Goal: Information Seeking & Learning: Learn about a topic

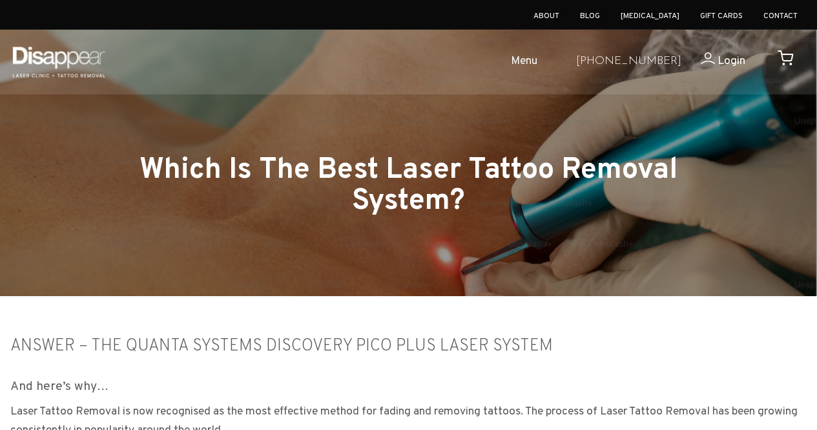
click at [538, 64] on span "Menu" at bounding box center [524, 61] width 26 height 19
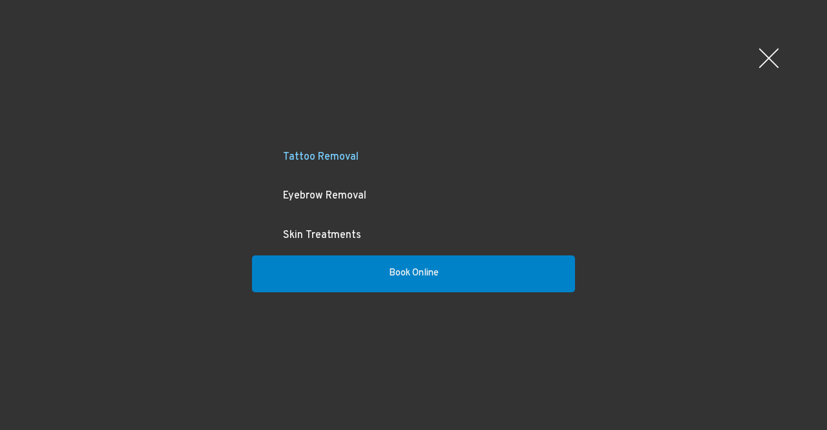
click at [343, 156] on link "Tattoo Removal" at bounding box center [413, 157] width 323 height 39
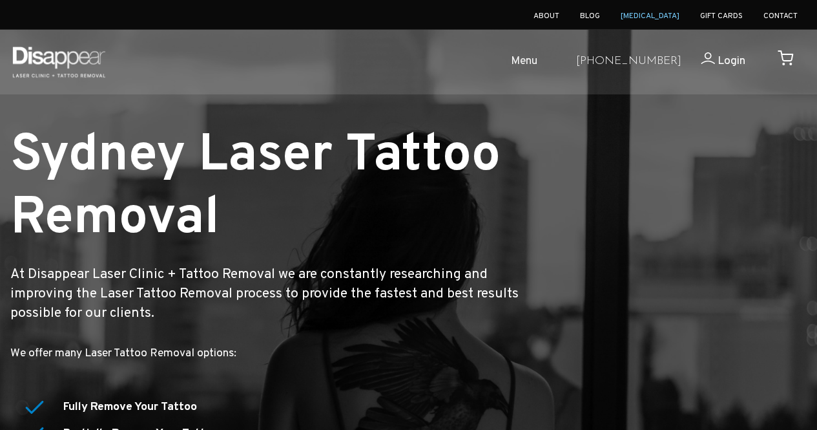
click at [667, 16] on link "[MEDICAL_DATA]" at bounding box center [650, 16] width 59 height 10
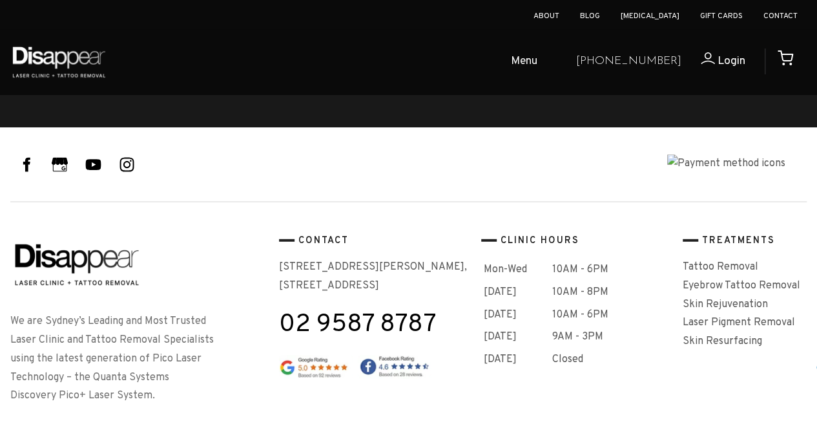
scroll to position [1651, 0]
